Goal: Information Seeking & Learning: Learn about a topic

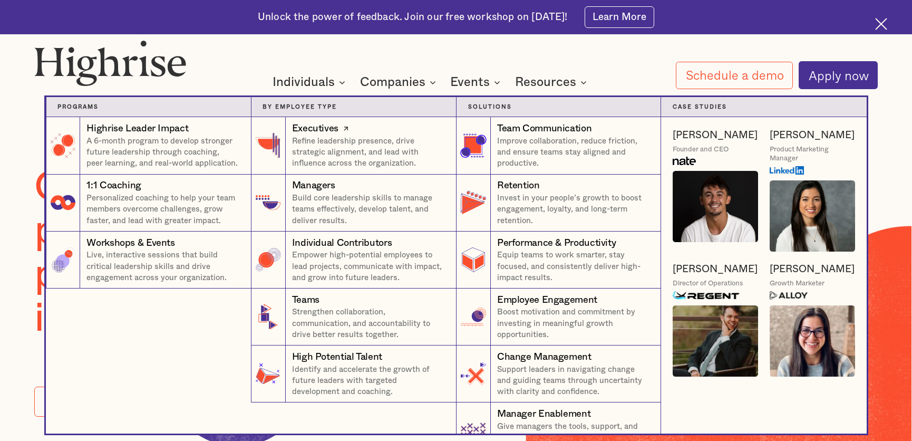
click at [327, 131] on div "Executives" at bounding box center [315, 129] width 46 height 14
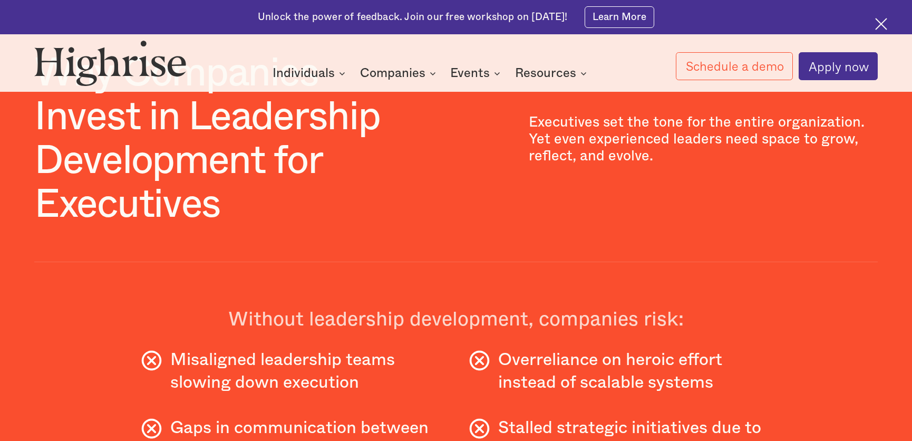
scroll to position [546, 0]
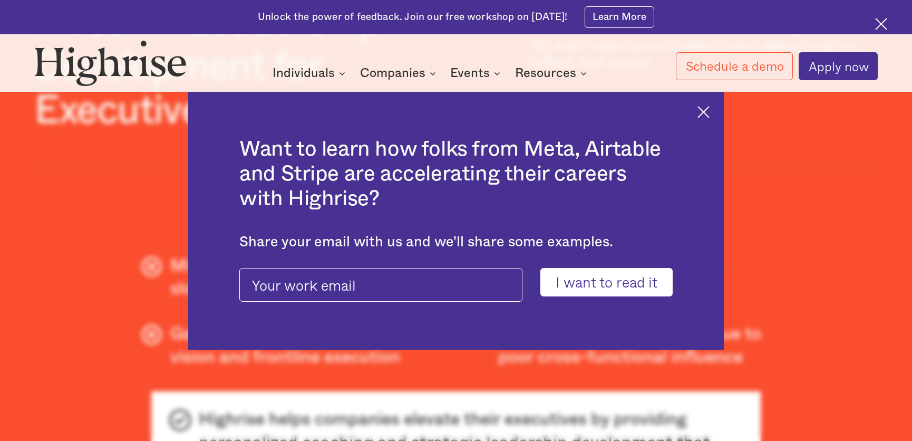
click at [702, 112] on img at bounding box center [703, 112] width 12 height 12
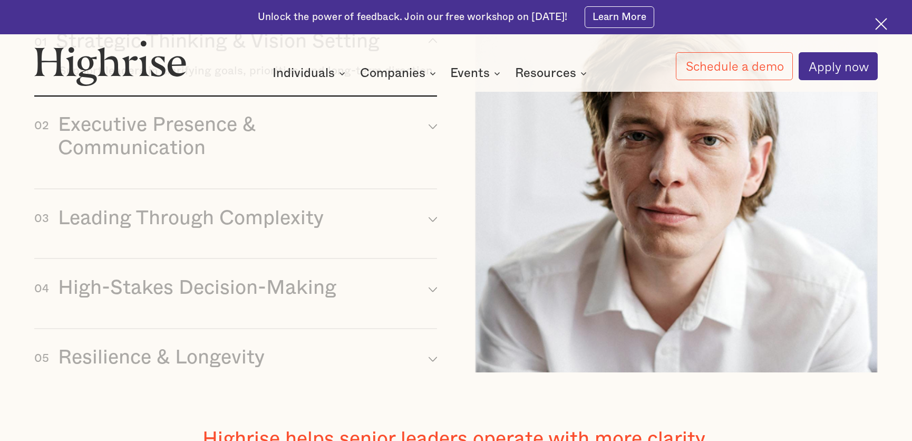
scroll to position [1224, 0]
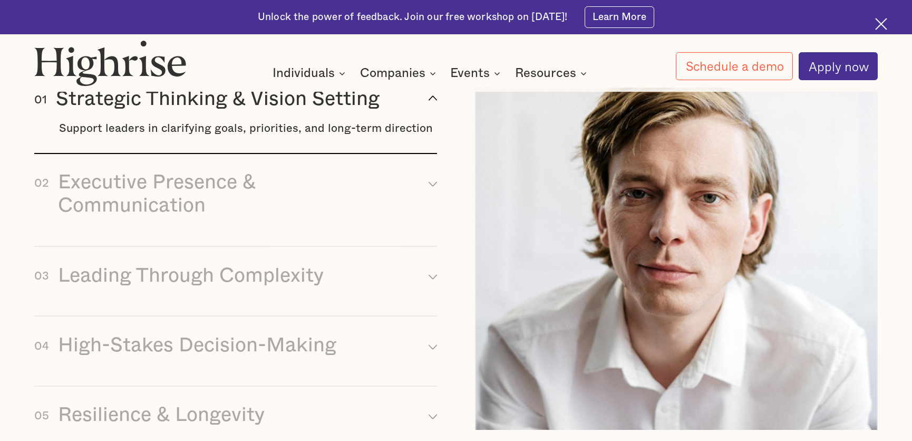
click at [397, 107] on div "01 Strategic Thinking & Vision Setting arrow_up [#337] Created with Sketch." at bounding box center [235, 98] width 403 height 23
click at [314, 99] on div "Strategic Thinking & Vision Setting" at bounding box center [218, 98] width 324 height 23
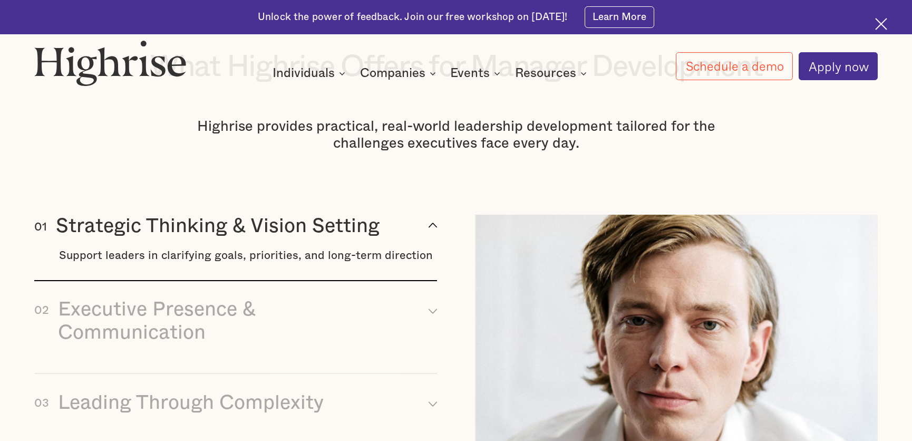
scroll to position [1011, 0]
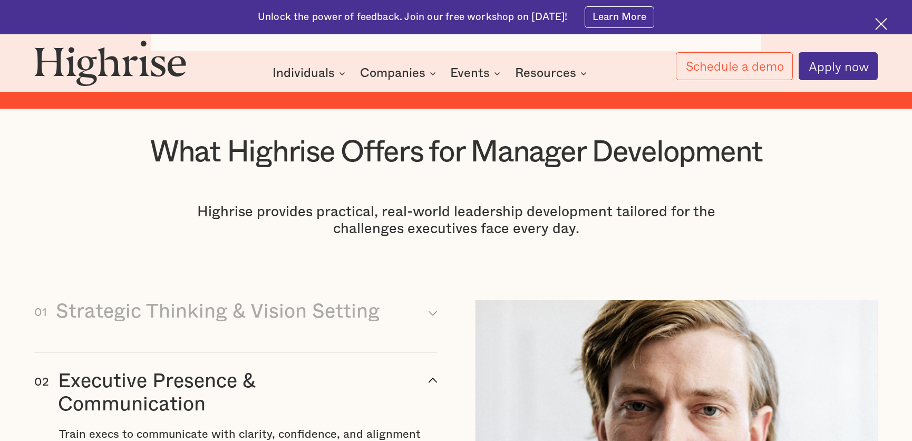
click at [217, 405] on div "Executive Presence & Communication" at bounding box center [229, 392] width 342 height 46
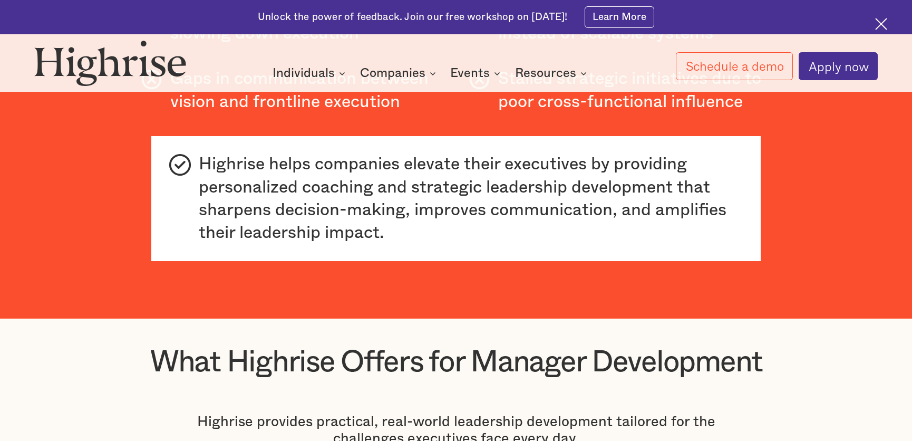
scroll to position [704, 0]
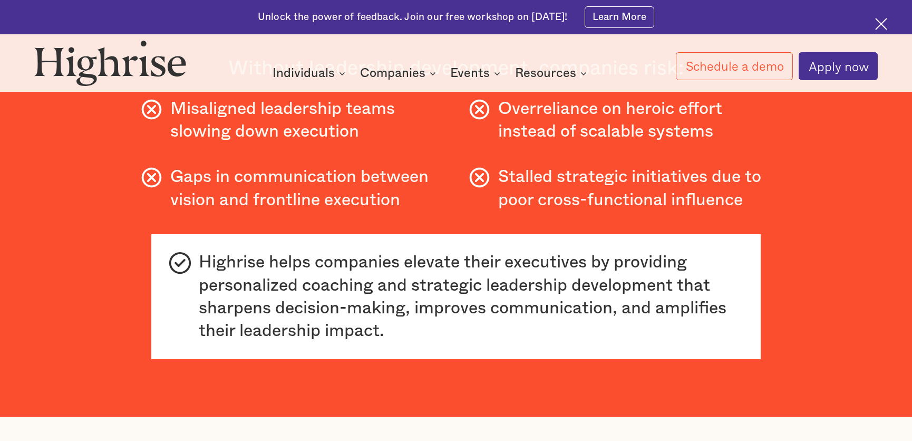
click at [880, 24] on img at bounding box center [881, 24] width 12 height 12
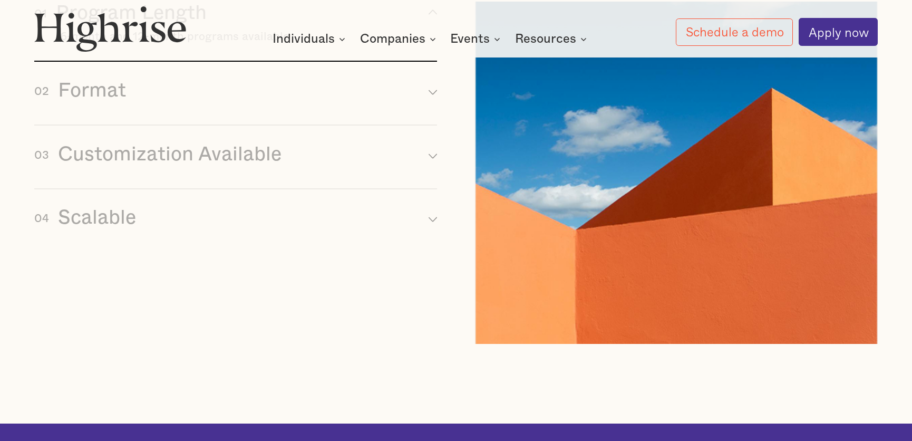
scroll to position [5090, 0]
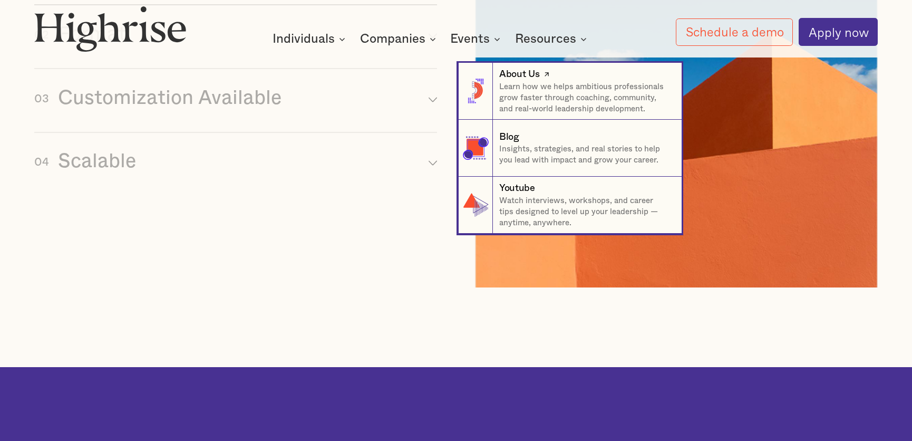
click at [536, 83] on p "Learn how we helps ambitious professionals grow faster through coaching, commun…" at bounding box center [584, 98] width 171 height 34
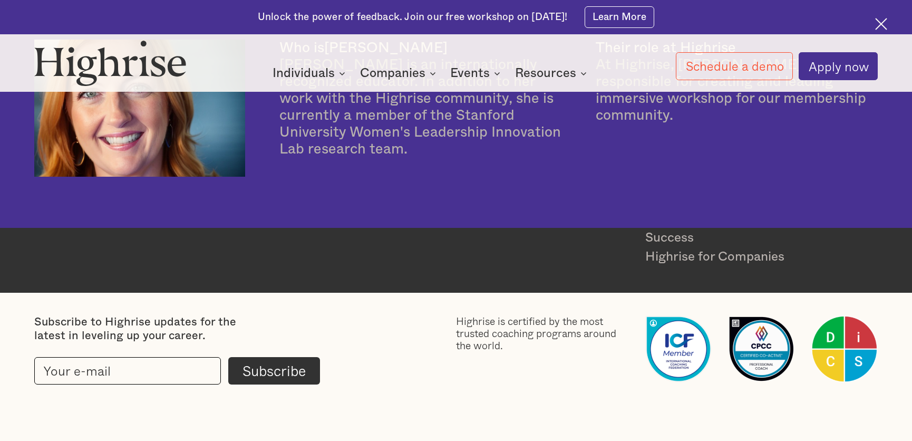
scroll to position [2975, 0]
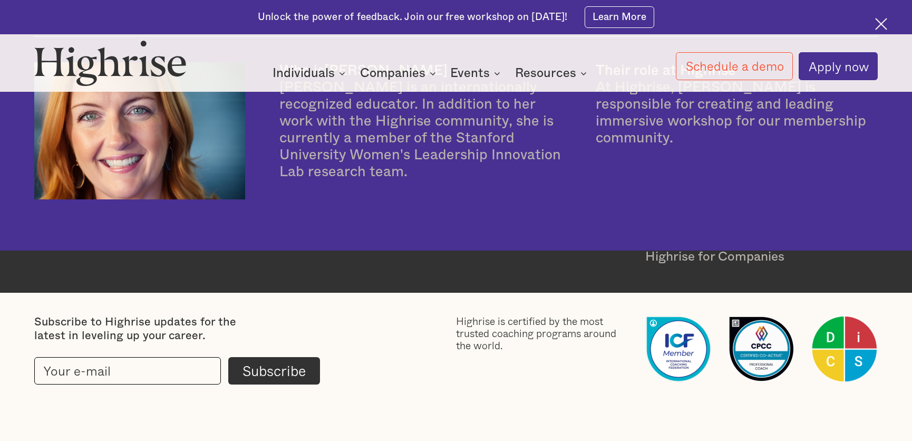
click at [123, 371] on input "current-footer-subscribe-form" at bounding box center [127, 370] width 187 height 27
type input "rdaly@aiirconsulting.com"
click at [263, 369] on input "Subscribe" at bounding box center [274, 370] width 92 height 27
type input "Please wait..."
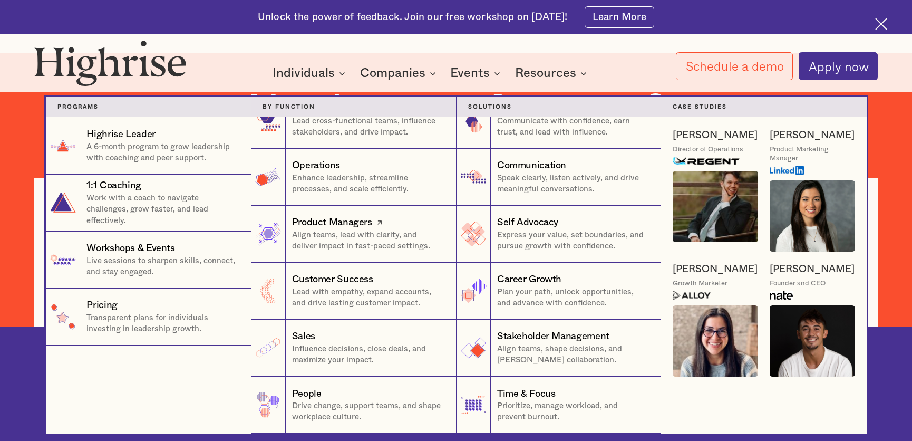
scroll to position [464, 0]
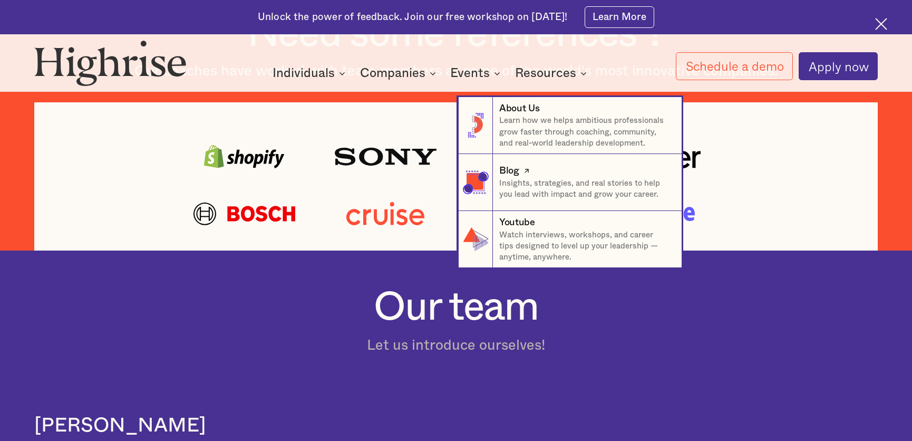
click at [507, 168] on div "Blog" at bounding box center [509, 171] width 20 height 14
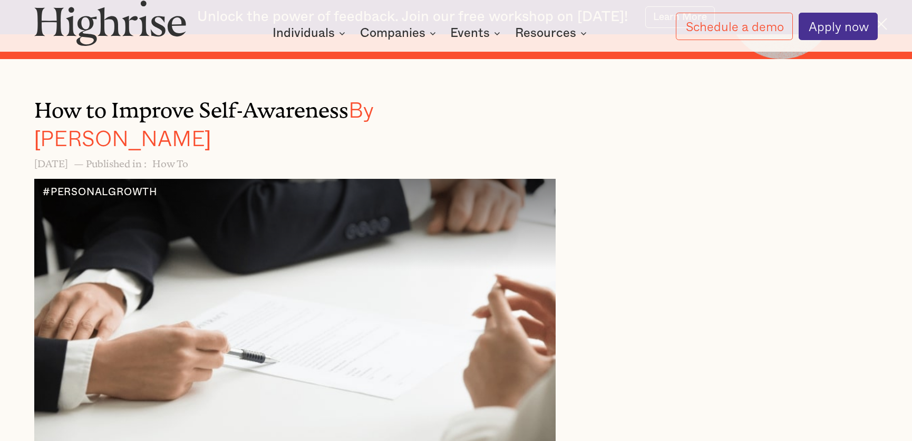
scroll to position [486, 0]
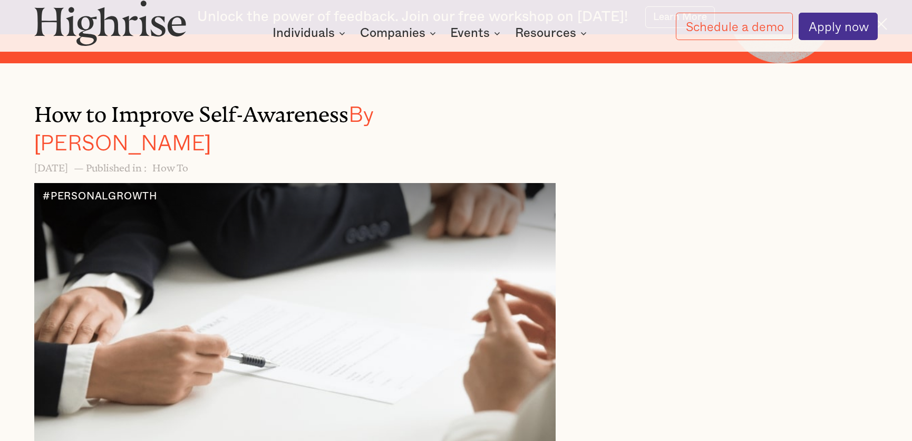
click at [269, 100] on h3 "How to Improve Self-Awareness By Andrew Langat" at bounding box center [268, 125] width 469 height 56
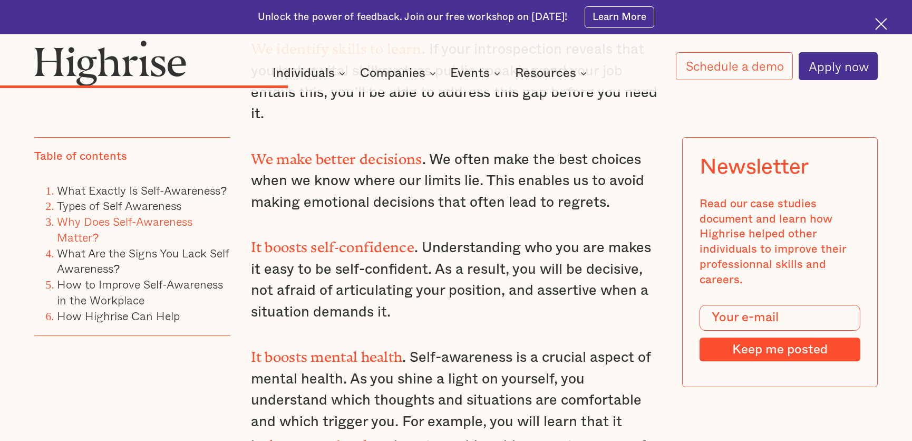
scroll to position [3429, 0]
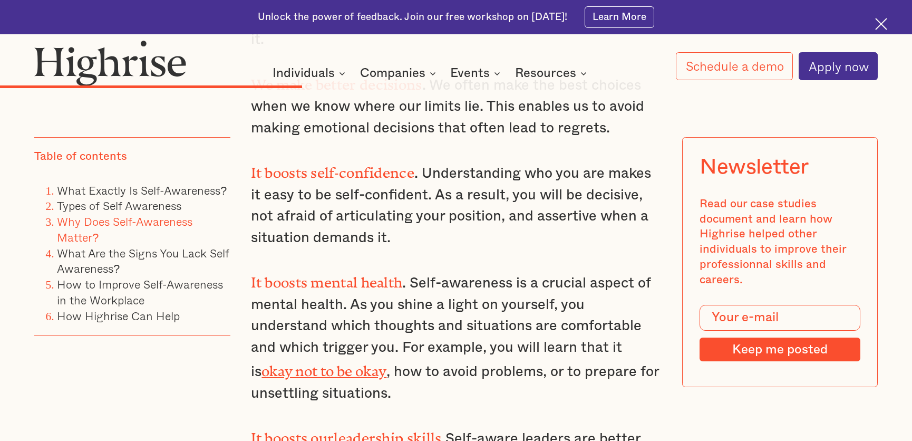
click at [370, 429] on strong "leadership skills" at bounding box center [388, 433] width 108 height 9
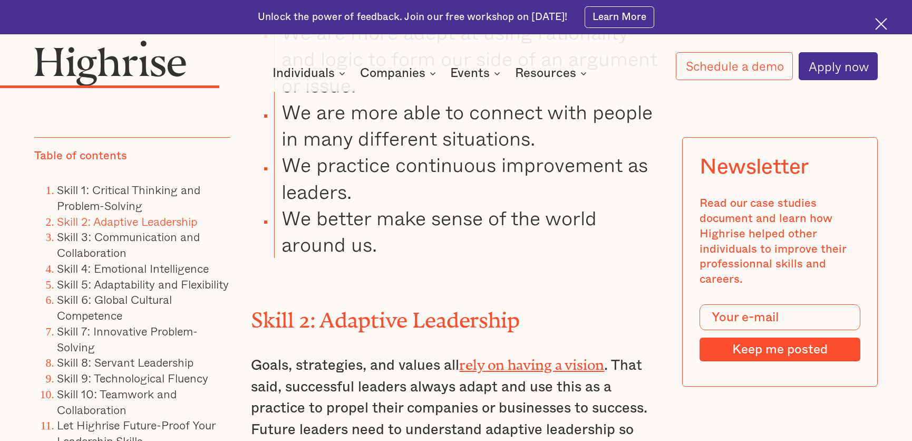
scroll to position [2800, 0]
